Goal: Transaction & Acquisition: Purchase product/service

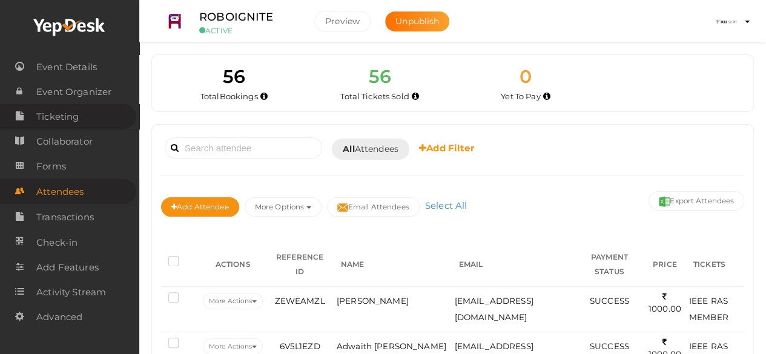
click at [82, 114] on link "Ticketing" at bounding box center [68, 116] width 136 height 25
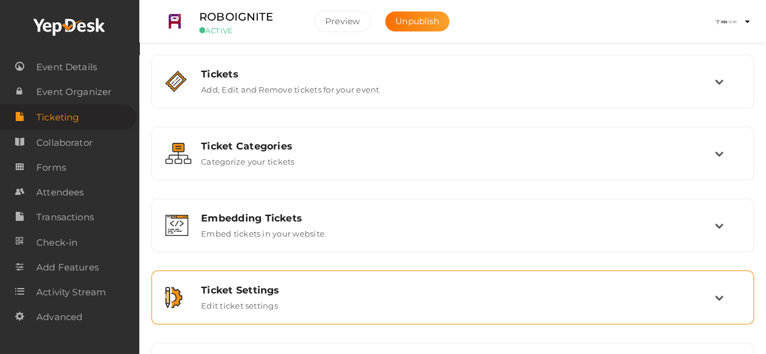
click at [358, 286] on div "Ticket Settings" at bounding box center [457, 291] width 513 height 12
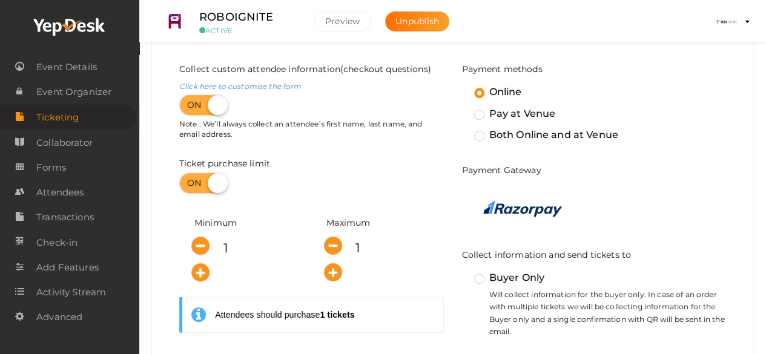
scroll to position [285, 0]
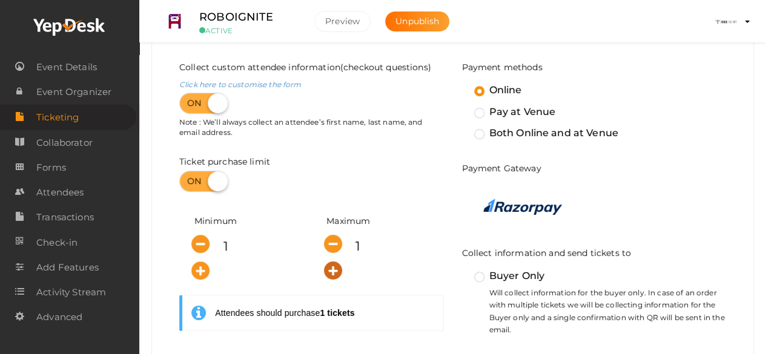
click at [331, 274] on icon "button" at bounding box center [333, 271] width 18 height 18
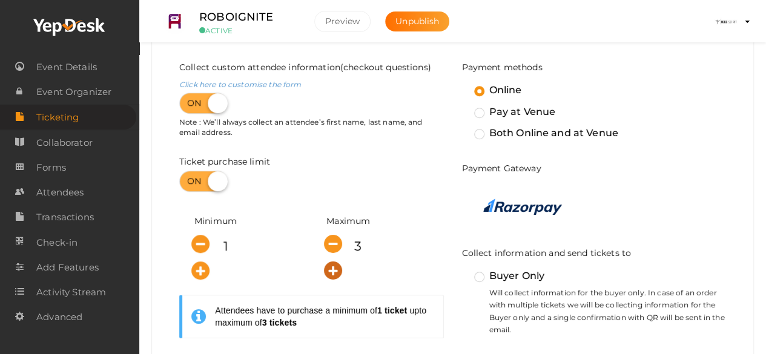
click at [331, 274] on icon "button" at bounding box center [333, 271] width 18 height 18
type input "5"
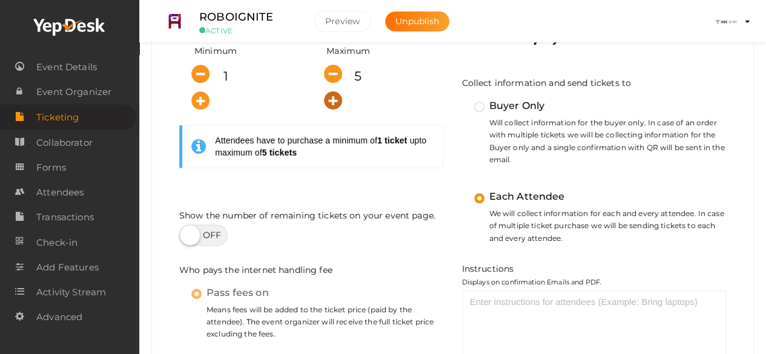
scroll to position [456, 0]
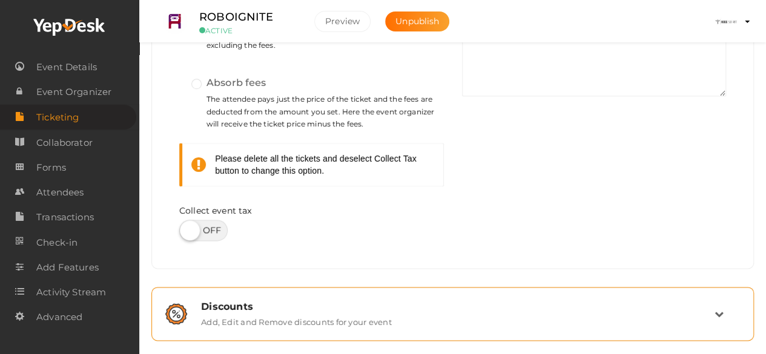
click at [351, 312] on label "Add, Edit and Remove discounts for your event" at bounding box center [296, 319] width 191 height 15
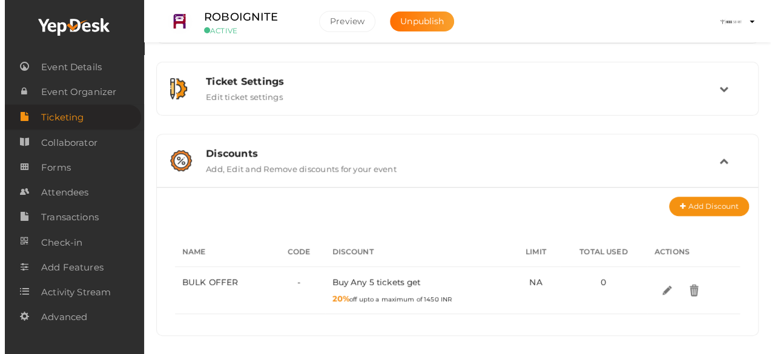
scroll to position [206, 0]
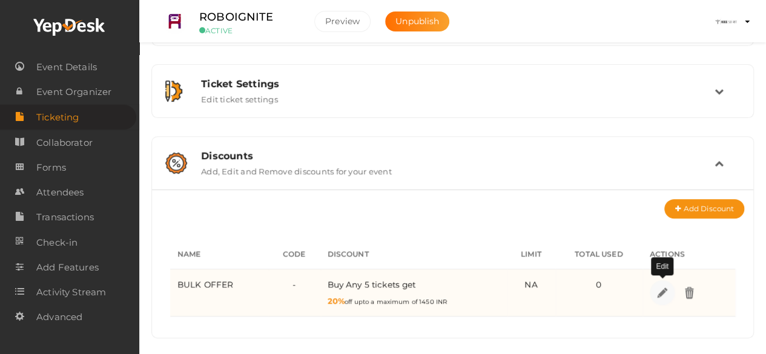
click at [660, 286] on img at bounding box center [662, 293] width 14 height 14
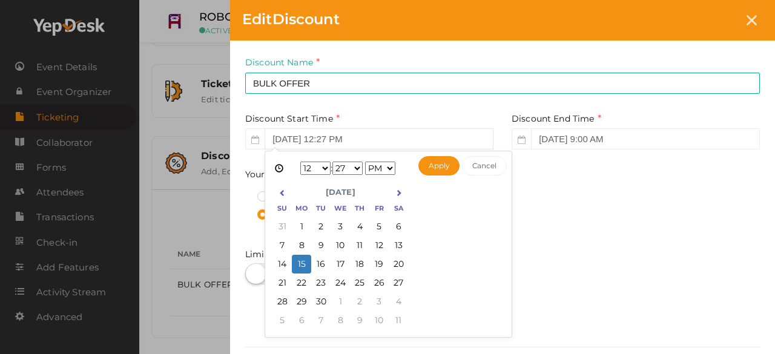
click at [302, 145] on input "[DATE] 12:27 PM" at bounding box center [379, 138] width 229 height 21
click at [431, 164] on button "Apply" at bounding box center [439, 165] width 42 height 19
type input "[DATE] 12:27 PM"
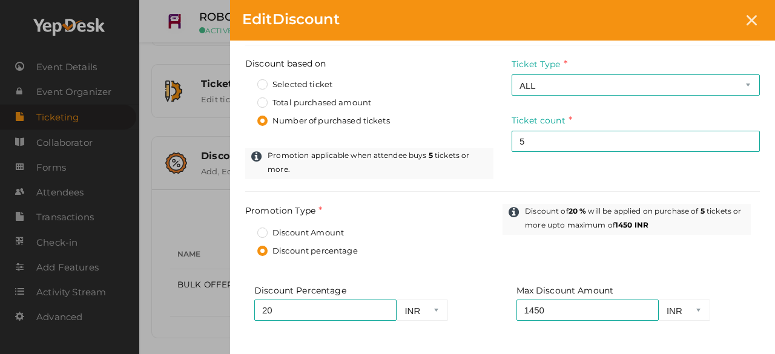
scroll to position [398, 0]
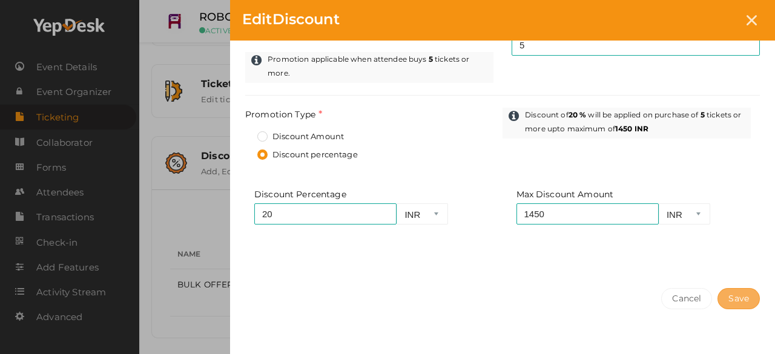
click at [724, 288] on button "Save" at bounding box center [738, 298] width 42 height 21
select select "?"
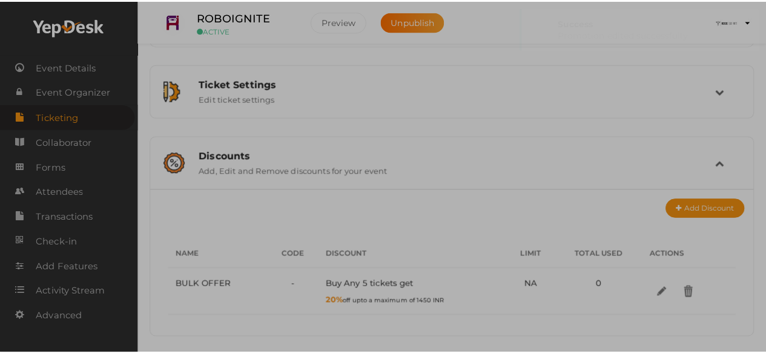
scroll to position [0, 0]
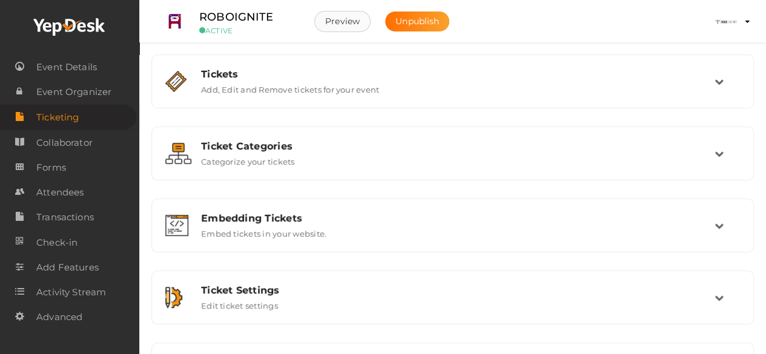
click at [352, 19] on button "Preview" at bounding box center [342, 21] width 56 height 21
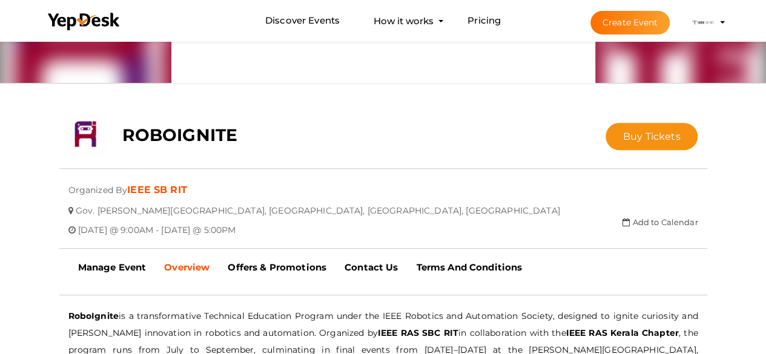
scroll to position [176, 0]
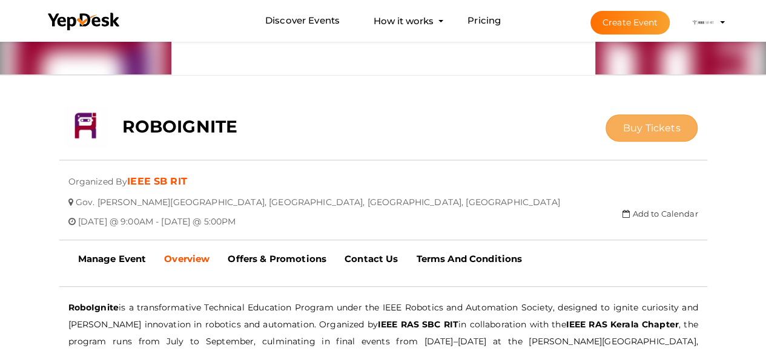
click at [659, 128] on span "Buy Tickets" at bounding box center [652, 128] width 58 height 12
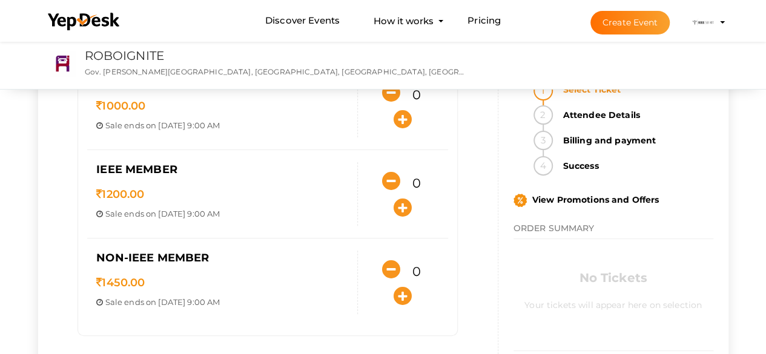
scroll to position [125, 0]
click at [398, 114] on icon "button" at bounding box center [403, 119] width 18 height 18
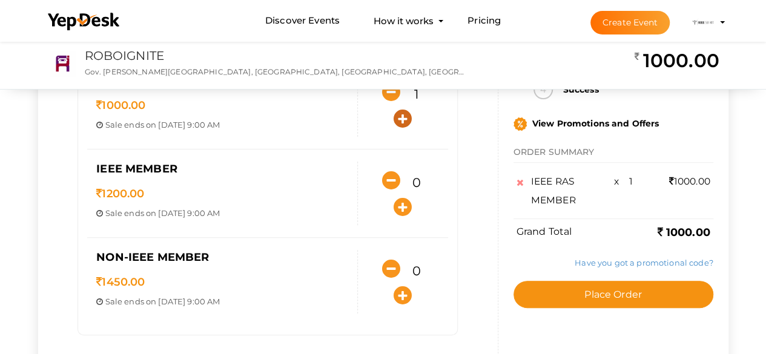
click at [398, 114] on icon "button" at bounding box center [403, 119] width 18 height 18
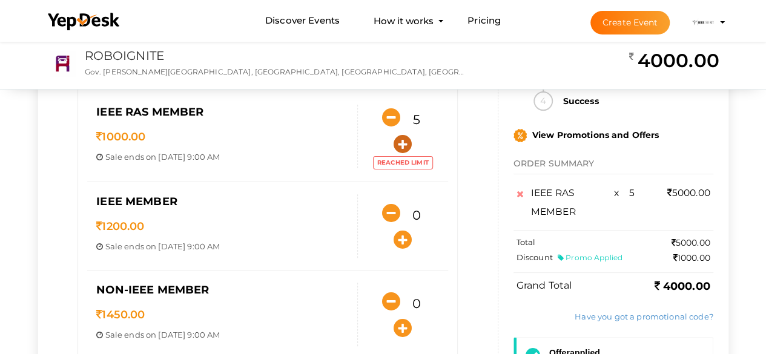
scroll to position [94, 0]
click at [391, 118] on icon "button" at bounding box center [391, 118] width 18 height 18
type input "4"
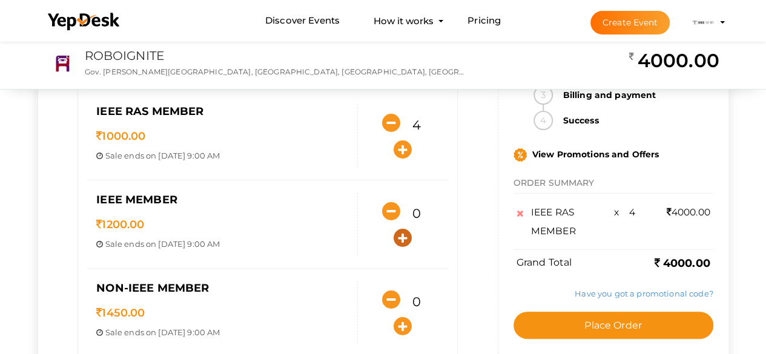
click at [401, 236] on icon "button" at bounding box center [403, 238] width 18 height 18
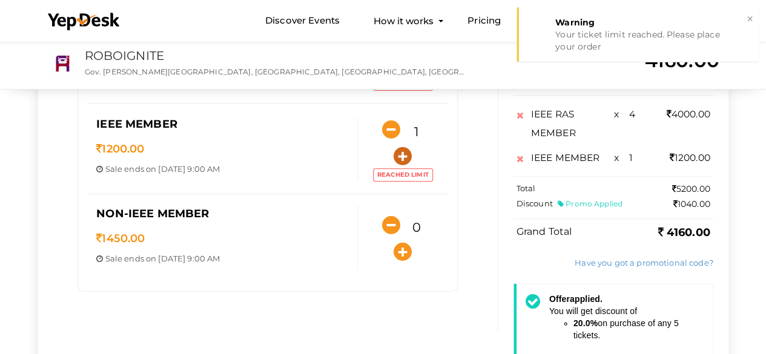
scroll to position [176, 0]
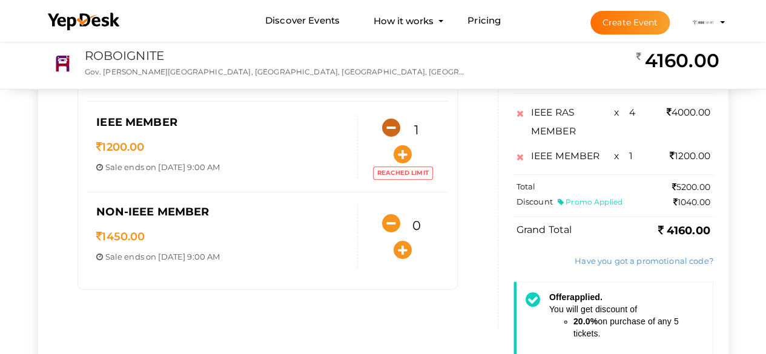
click at [387, 119] on icon "button" at bounding box center [391, 128] width 18 height 18
type input "0"
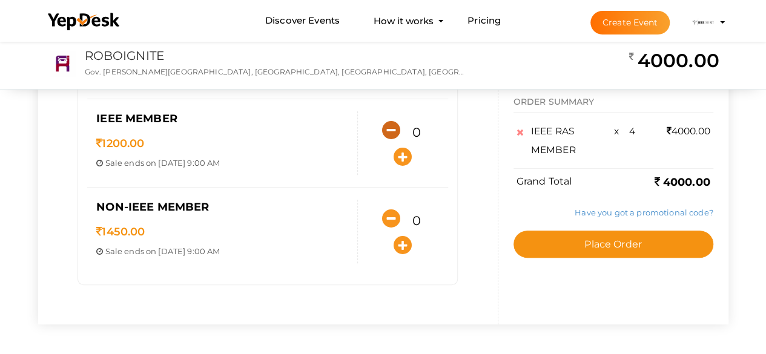
scroll to position [175, 0]
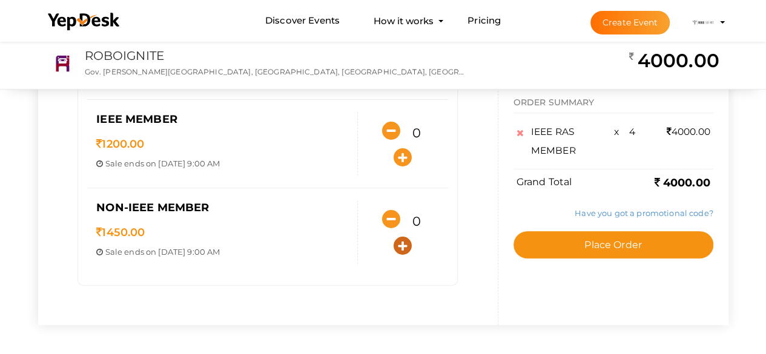
click at [401, 243] on icon "button" at bounding box center [403, 246] width 18 height 18
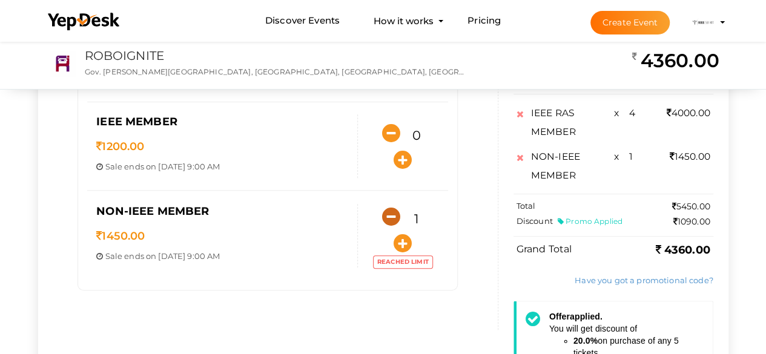
click at [387, 222] on icon "button" at bounding box center [391, 217] width 18 height 18
type input "0"
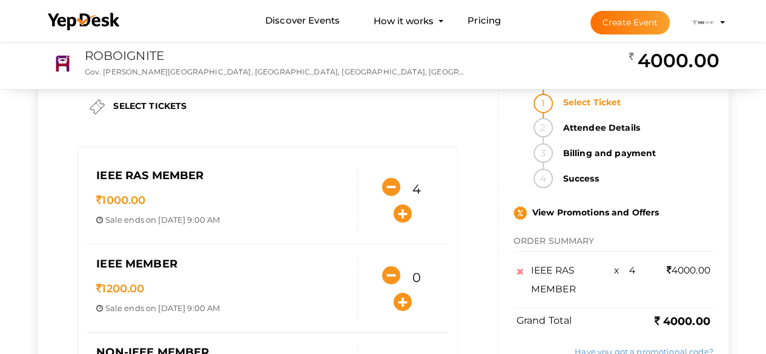
scroll to position [30, 0]
click at [389, 186] on icon "button" at bounding box center [391, 188] width 18 height 18
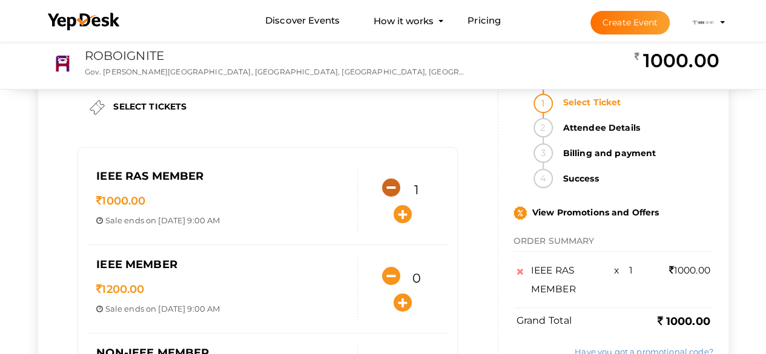
type input "0"
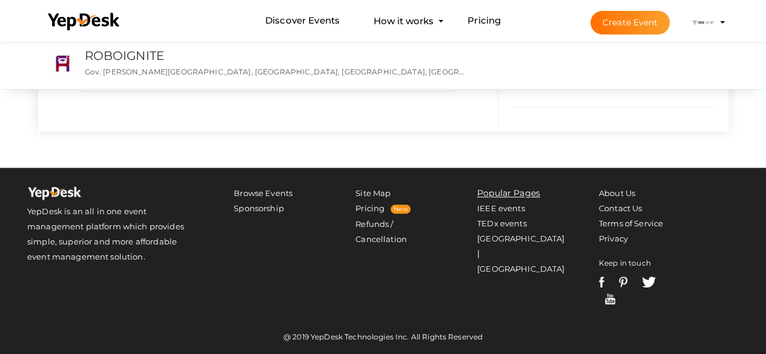
scroll to position [0, 0]
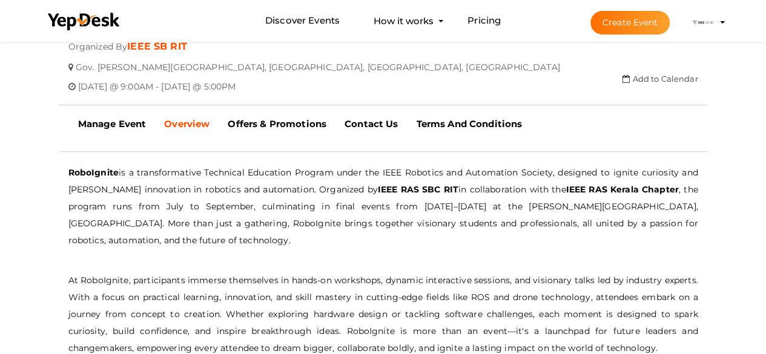
scroll to position [309, 0]
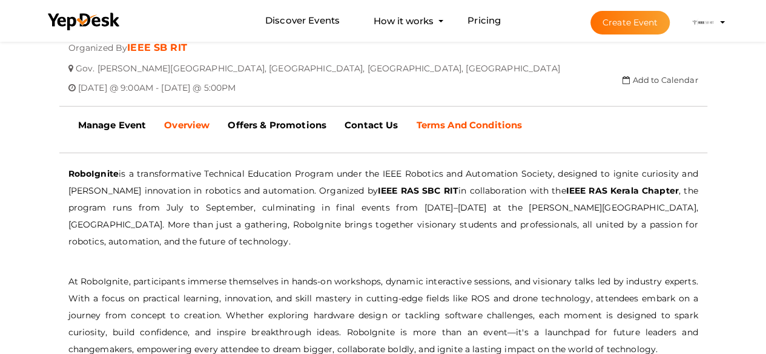
click at [464, 123] on b "Terms And Conditions" at bounding box center [469, 125] width 106 height 12
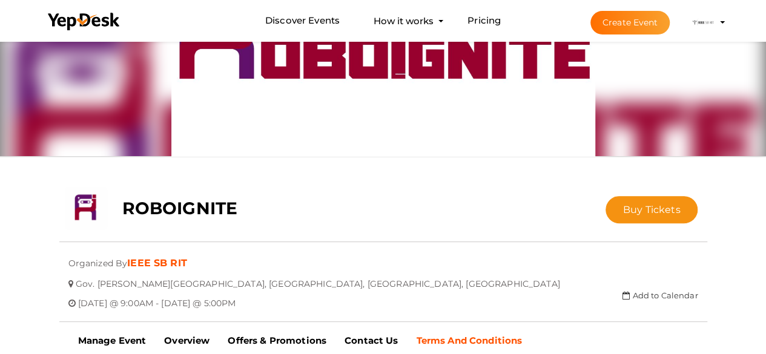
scroll to position [0, 0]
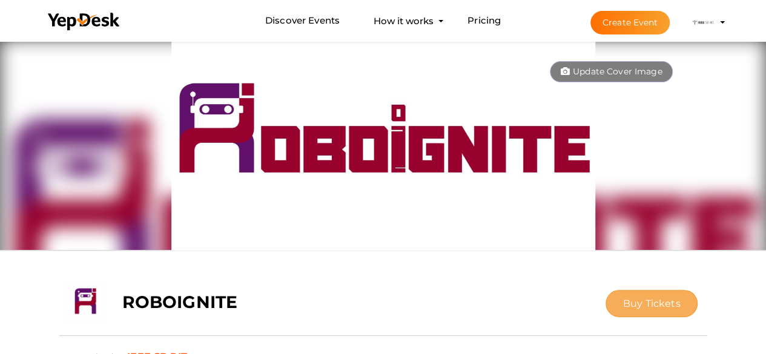
click at [675, 309] on span "Buy Tickets" at bounding box center [652, 304] width 58 height 12
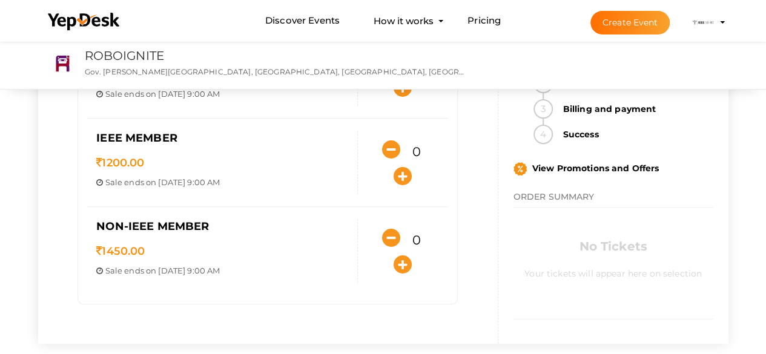
scroll to position [158, 0]
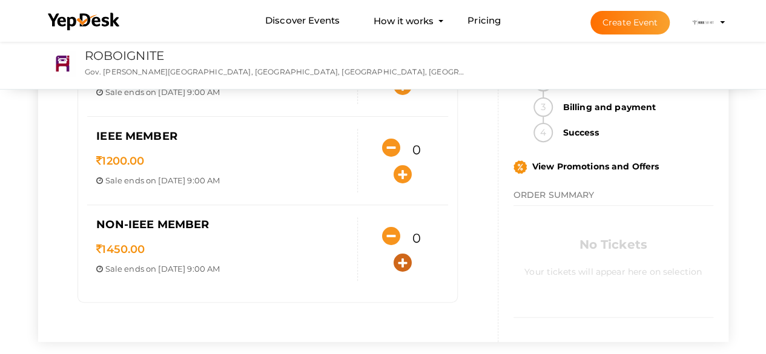
click at [406, 265] on icon "button" at bounding box center [403, 263] width 18 height 18
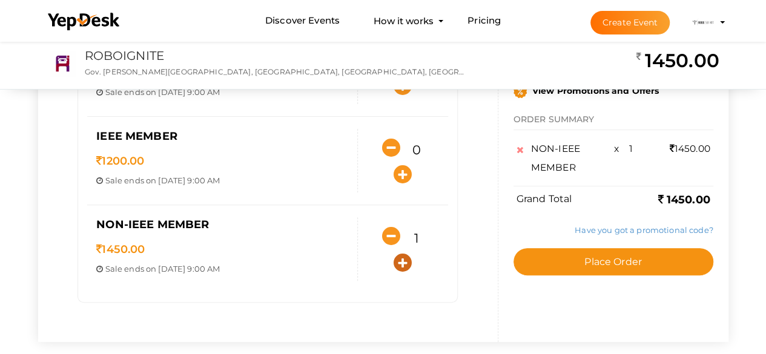
click at [406, 265] on icon "button" at bounding box center [403, 263] width 18 height 18
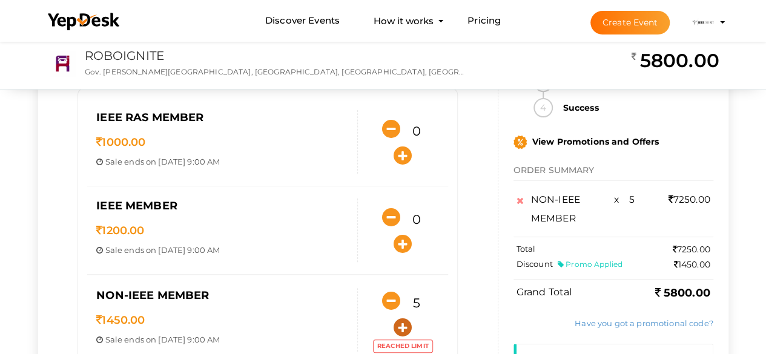
scroll to position [81, 0]
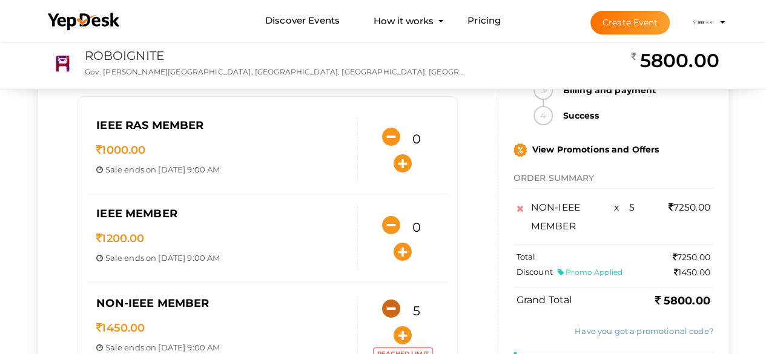
click at [392, 301] on icon "button" at bounding box center [391, 309] width 18 height 18
type input "4"
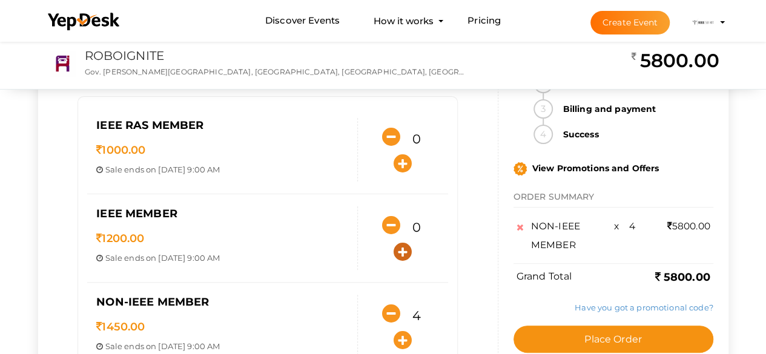
click at [401, 245] on icon "button" at bounding box center [403, 252] width 18 height 18
type input "1"
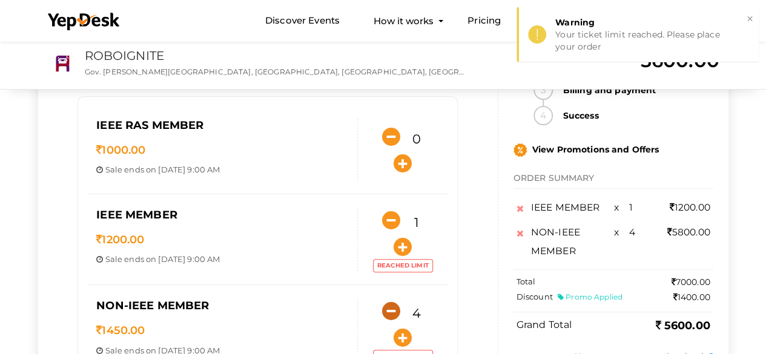
click at [397, 313] on icon "button" at bounding box center [391, 311] width 18 height 18
type input "3"
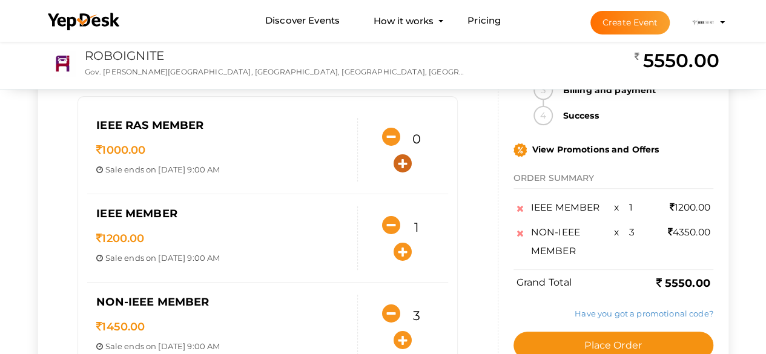
click at [400, 168] on icon "button" at bounding box center [403, 163] width 18 height 18
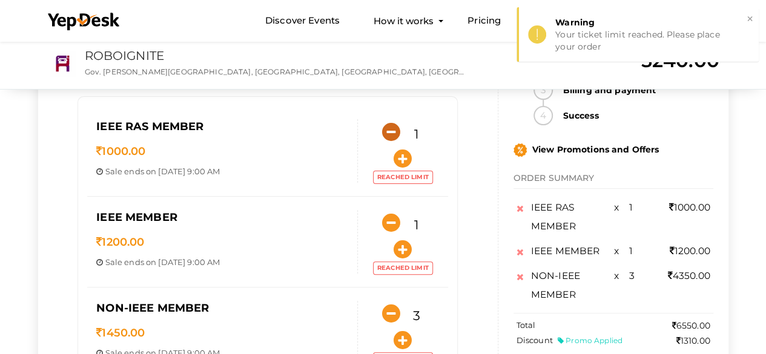
click at [391, 129] on icon "button" at bounding box center [391, 132] width 18 height 18
type input "0"
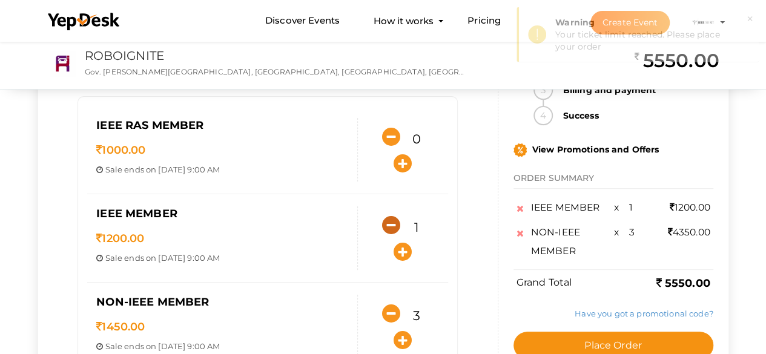
click at [391, 220] on icon "button" at bounding box center [391, 225] width 18 height 18
type input "0"
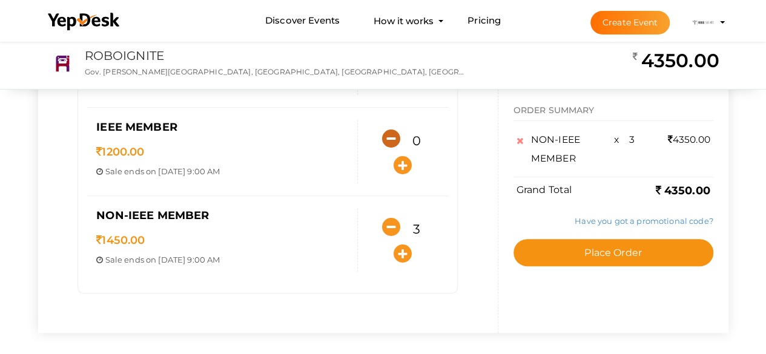
scroll to position [168, 0]
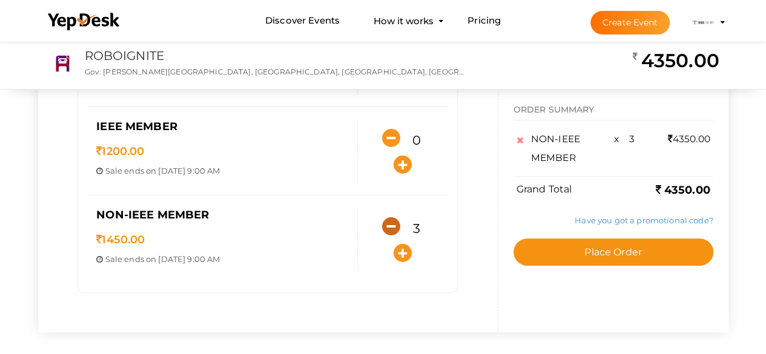
click at [390, 224] on icon "button" at bounding box center [391, 226] width 18 height 18
type input "0"
